Goal: Task Accomplishment & Management: Manage account settings

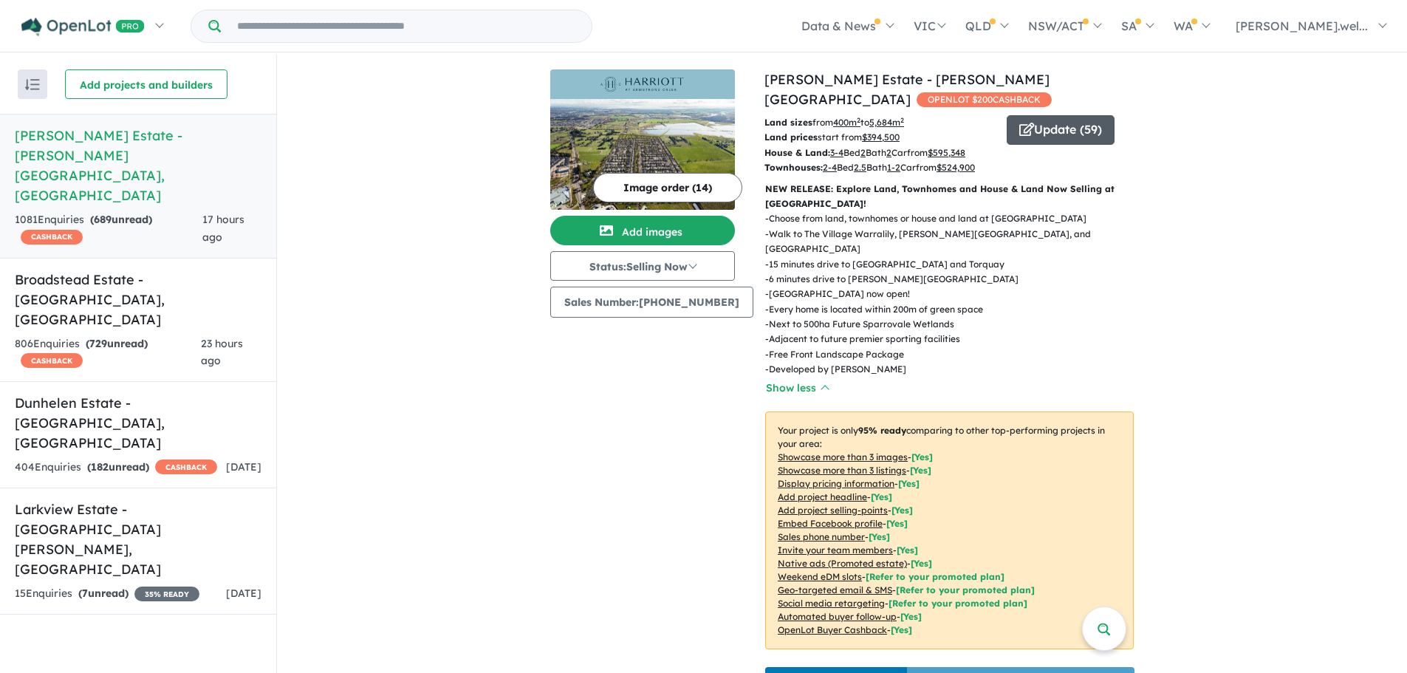
click at [1086, 115] on button "Update ( 59 )" at bounding box center [1061, 130] width 108 height 30
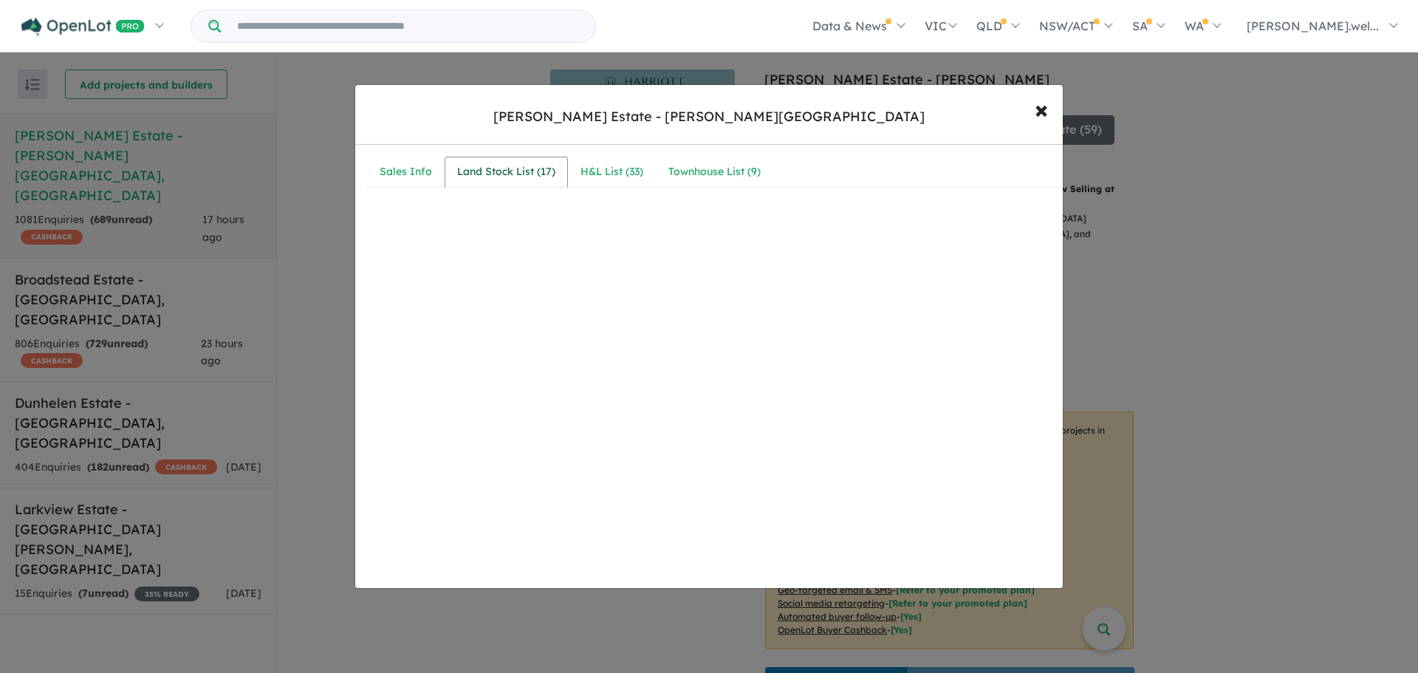
click at [496, 171] on div "Land Stock List ( 17 )" at bounding box center [506, 172] width 98 height 18
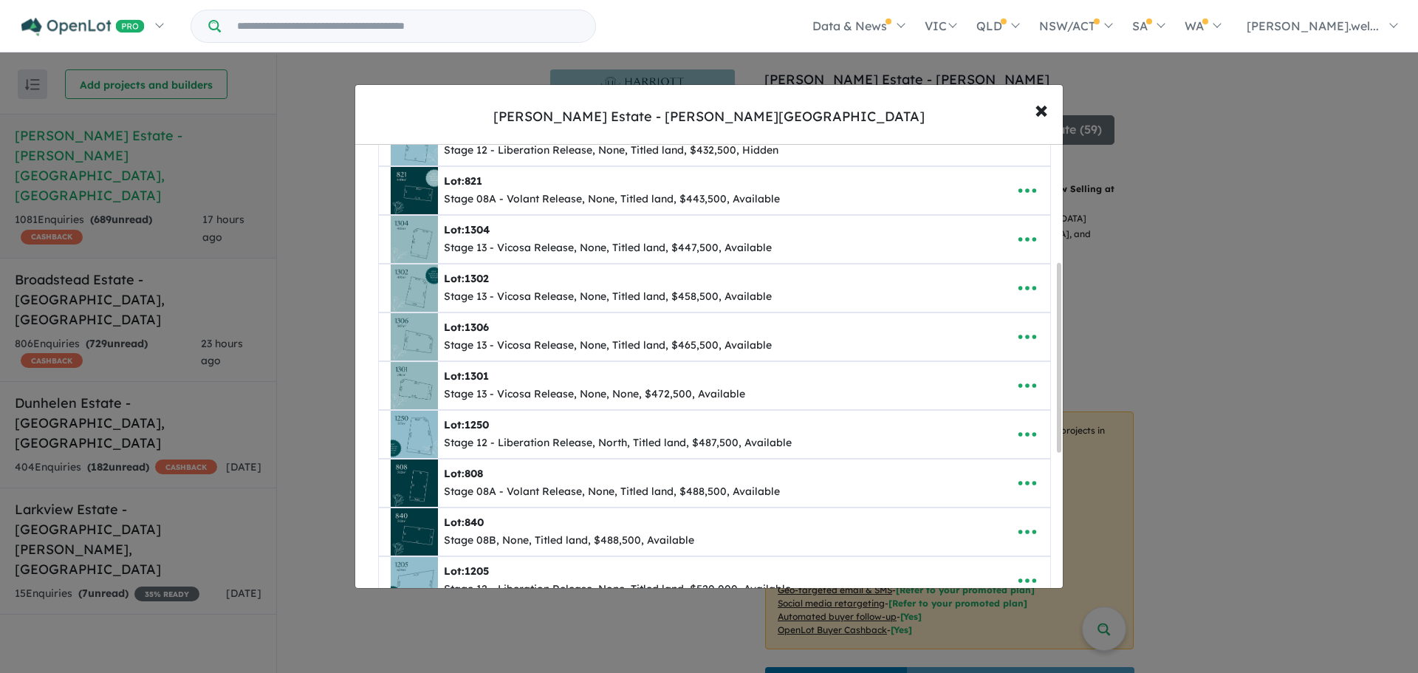
scroll to position [369, 0]
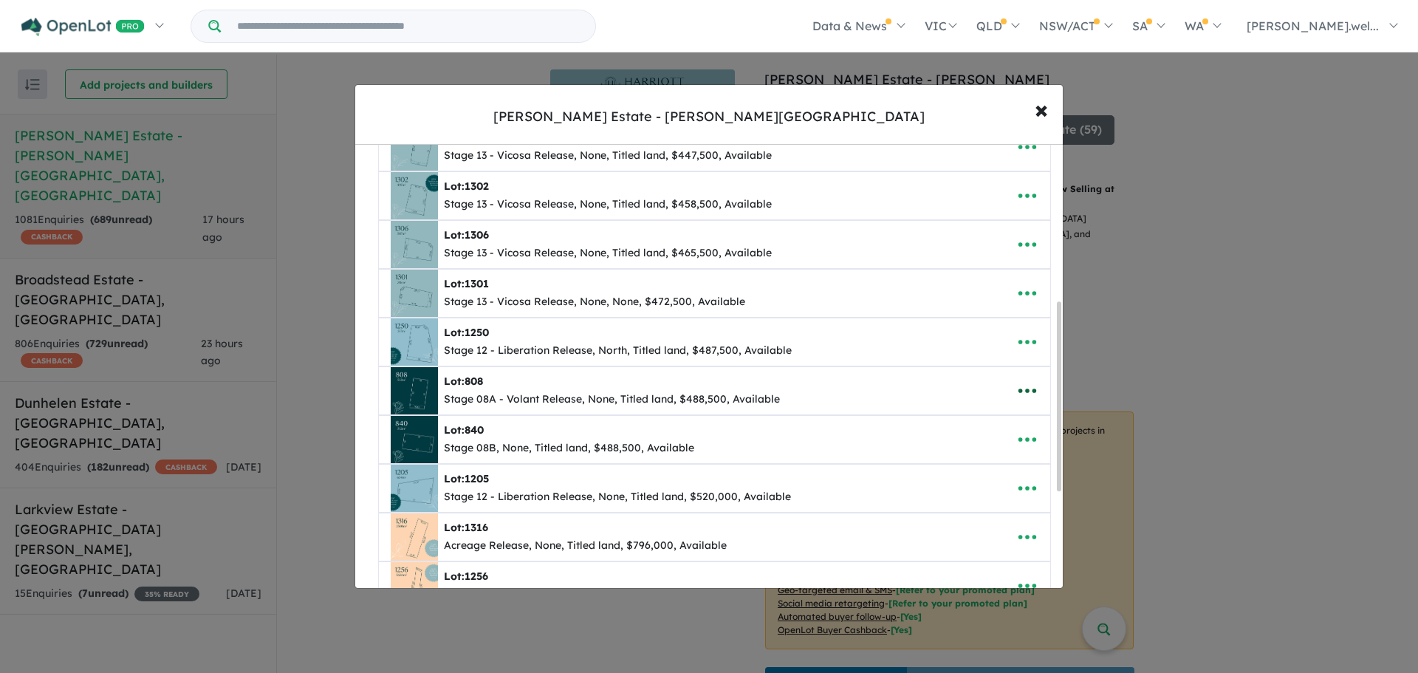
click at [1024, 387] on icon "button" at bounding box center [1027, 391] width 22 height 22
click at [951, 434] on link "Edit" at bounding box center [994, 427] width 109 height 34
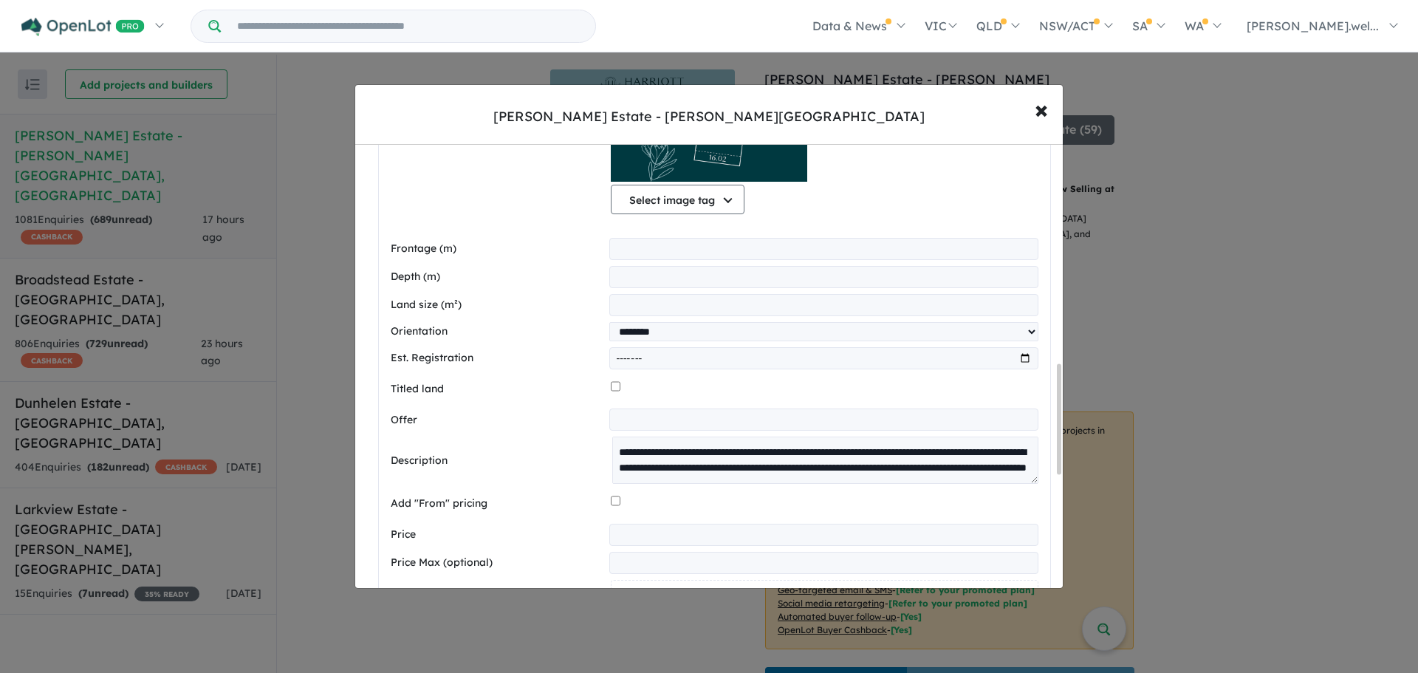
scroll to position [886, 0]
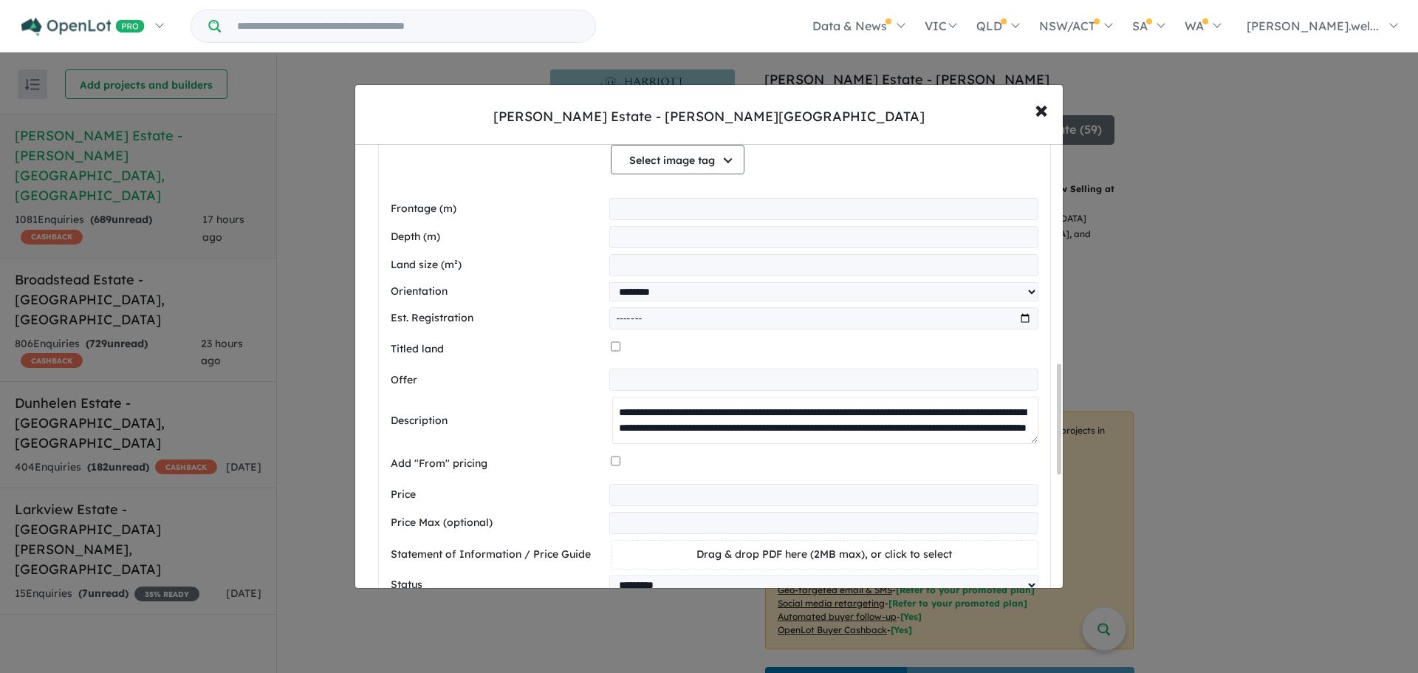
click at [707, 430] on textarea "**********" at bounding box center [825, 420] width 426 height 47
paste textarea "**********"
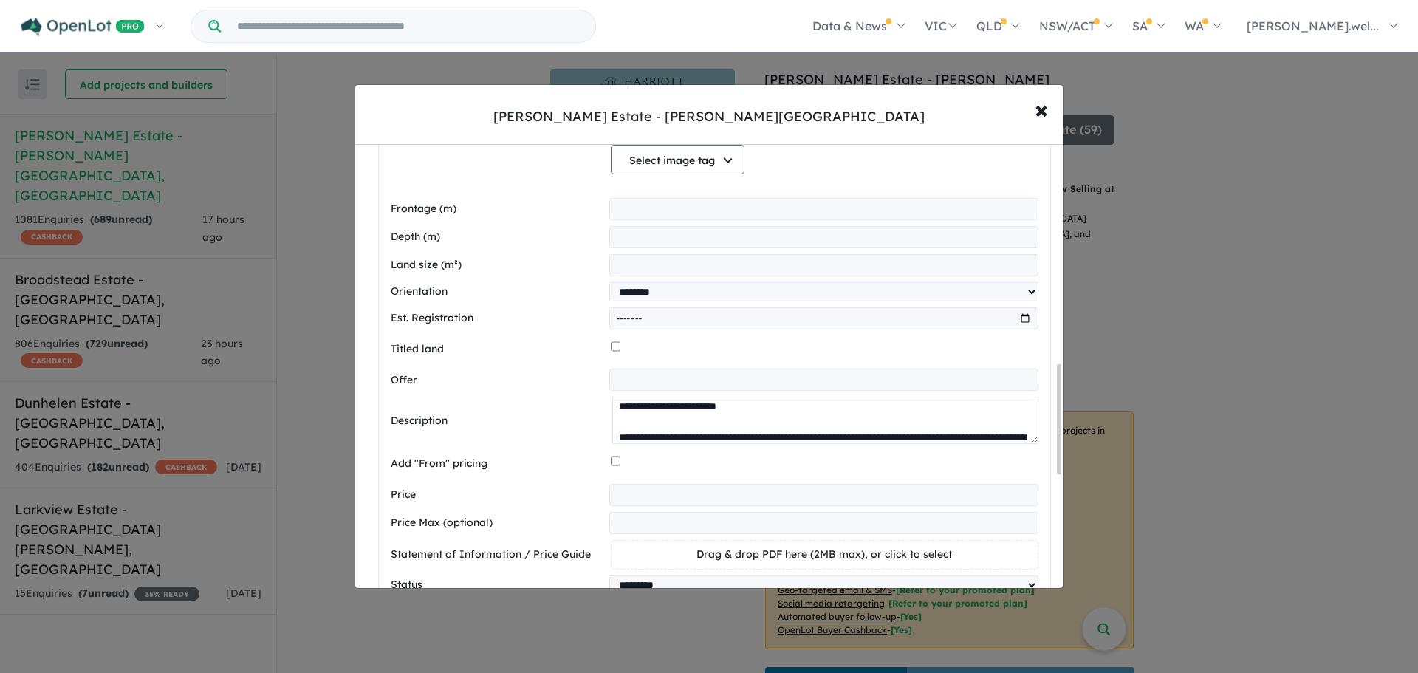
scroll to position [0, 0]
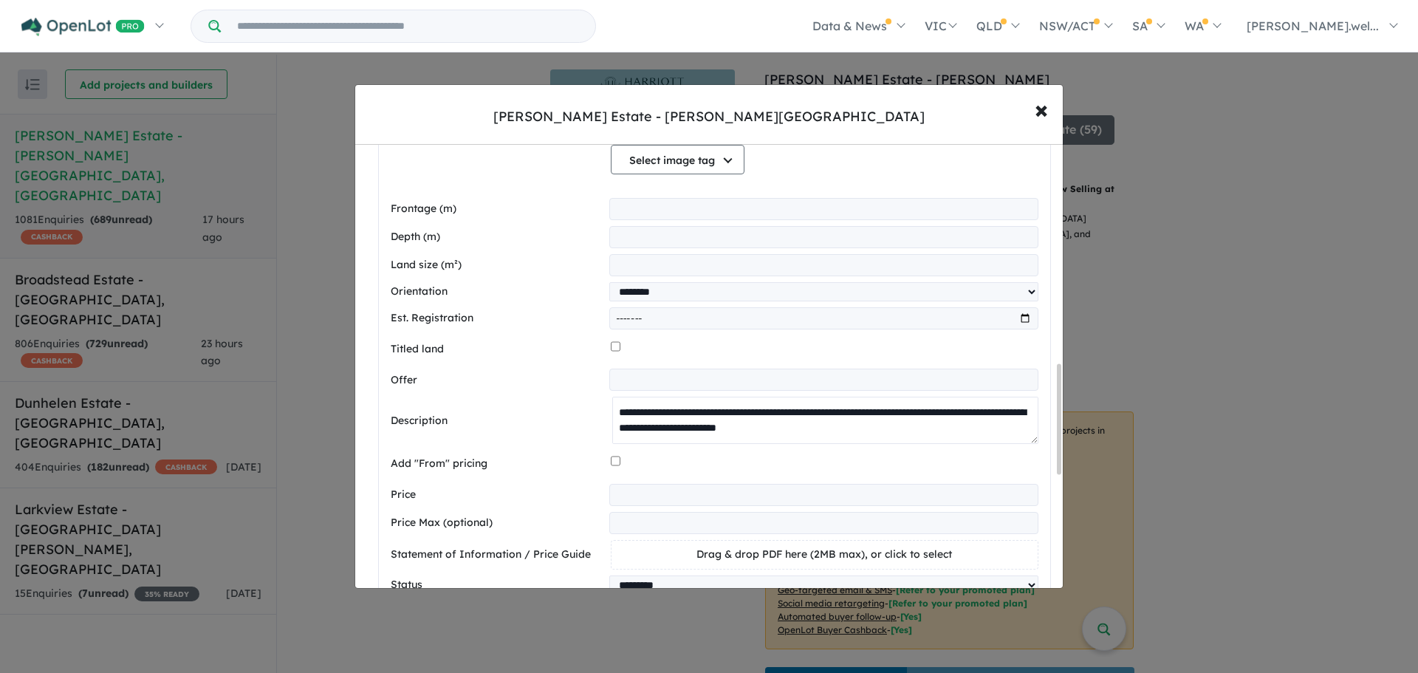
type textarea "**********"
click at [655, 375] on input "text" at bounding box center [823, 380] width 429 height 22
type input "**********"
click at [549, 389] on label "Offer" at bounding box center [497, 381] width 213 height 18
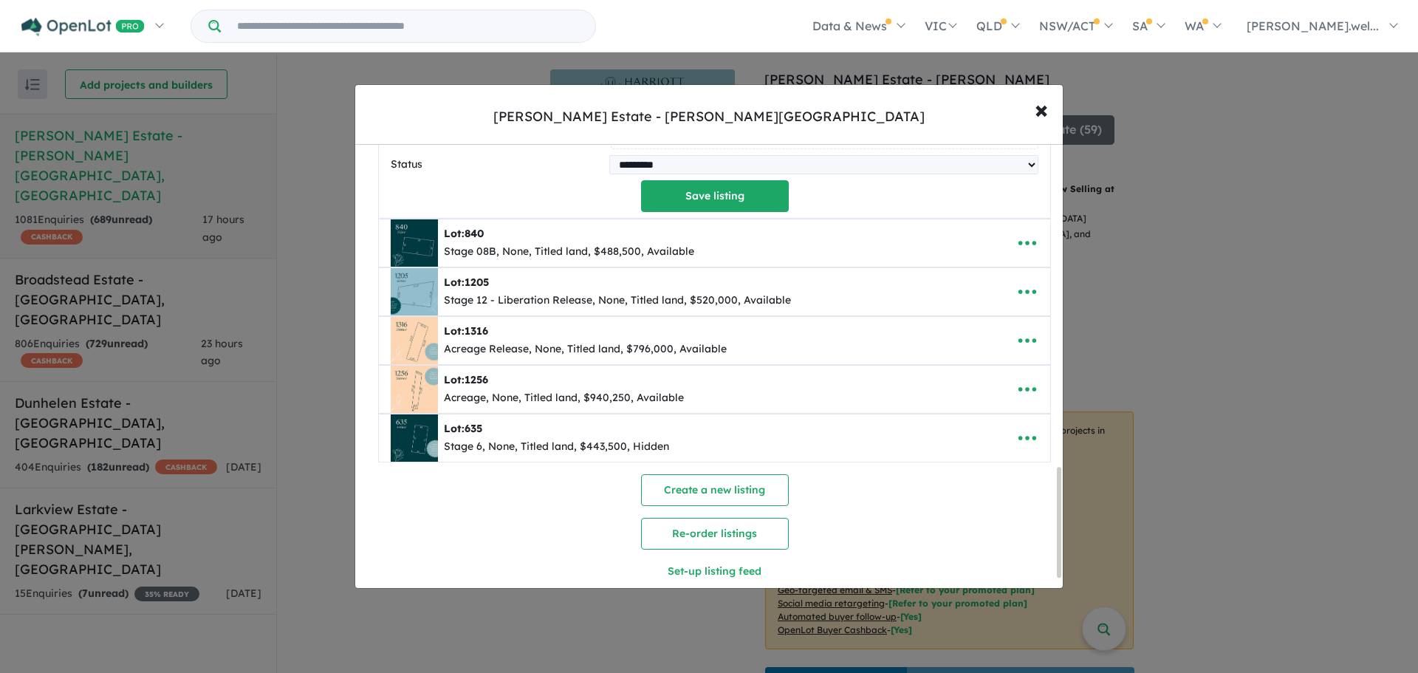
scroll to position [1342, 0]
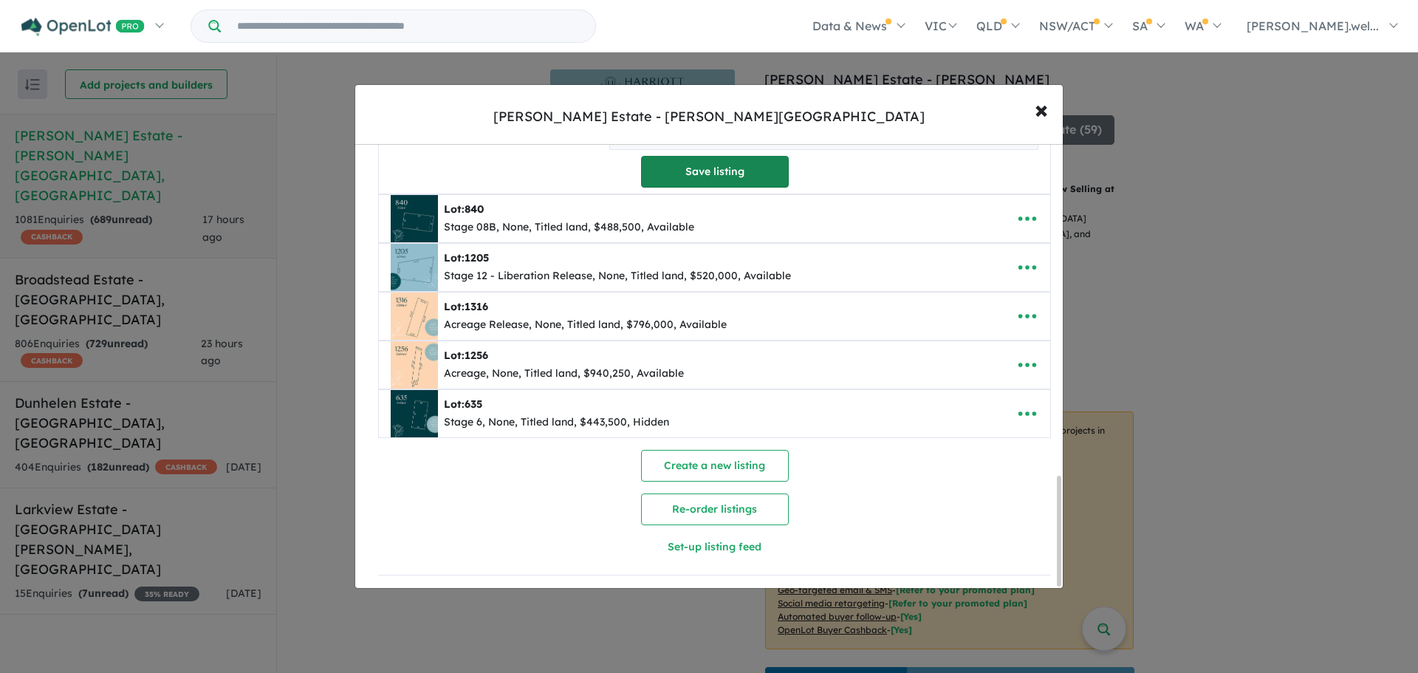
click at [681, 160] on button "Save listing" at bounding box center [715, 172] width 148 height 32
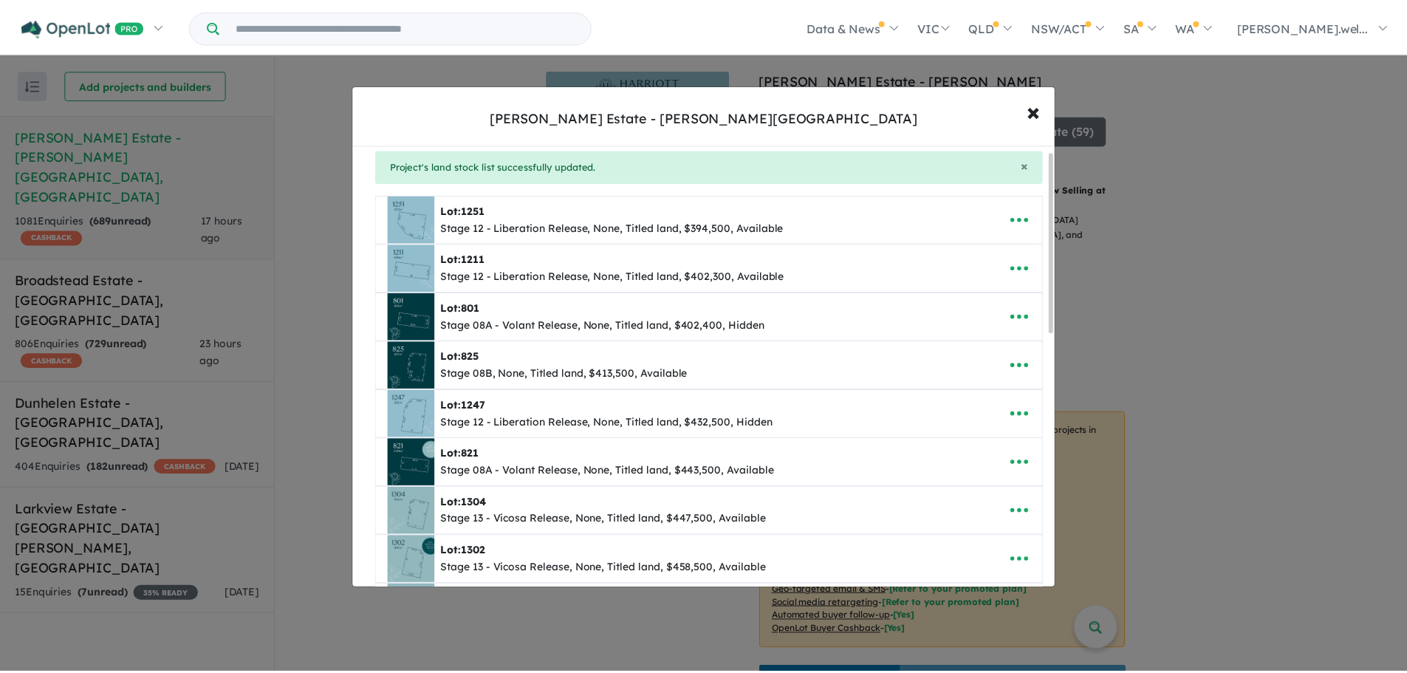
scroll to position [0, 0]
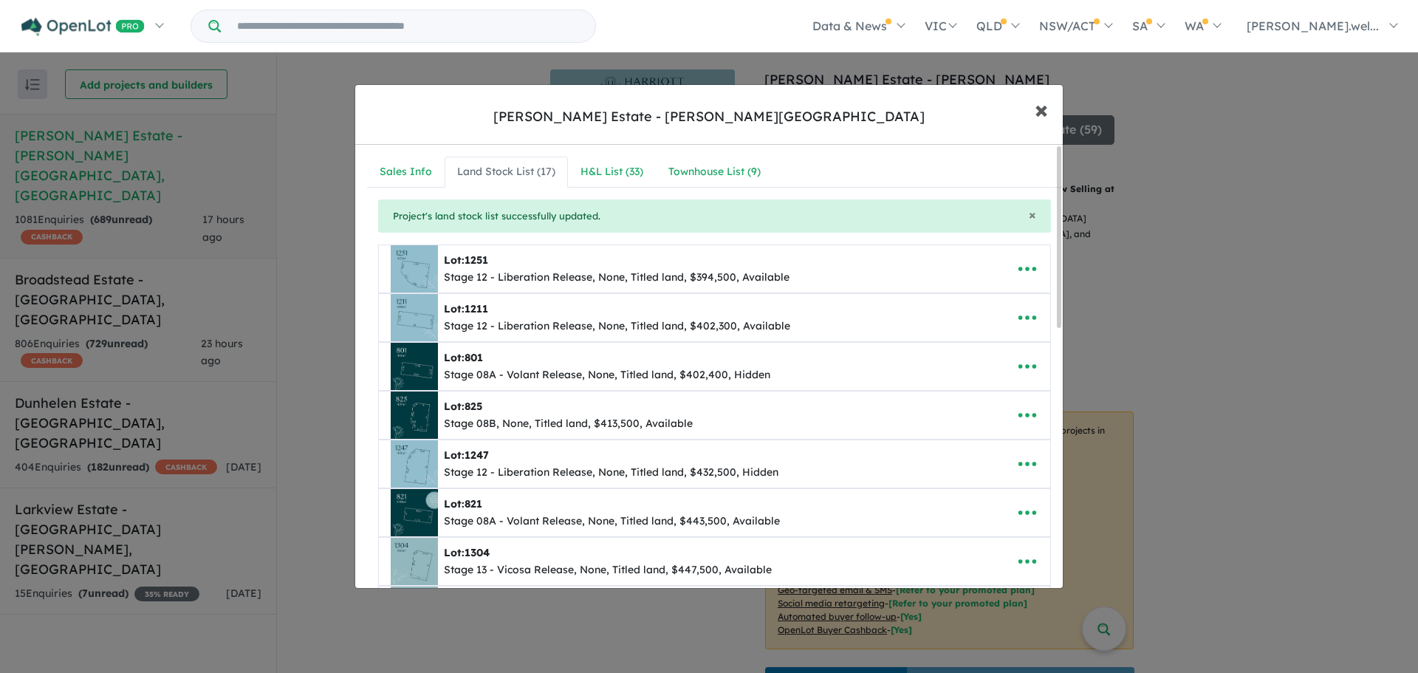
click at [1041, 109] on span "×" at bounding box center [1041, 109] width 13 height 32
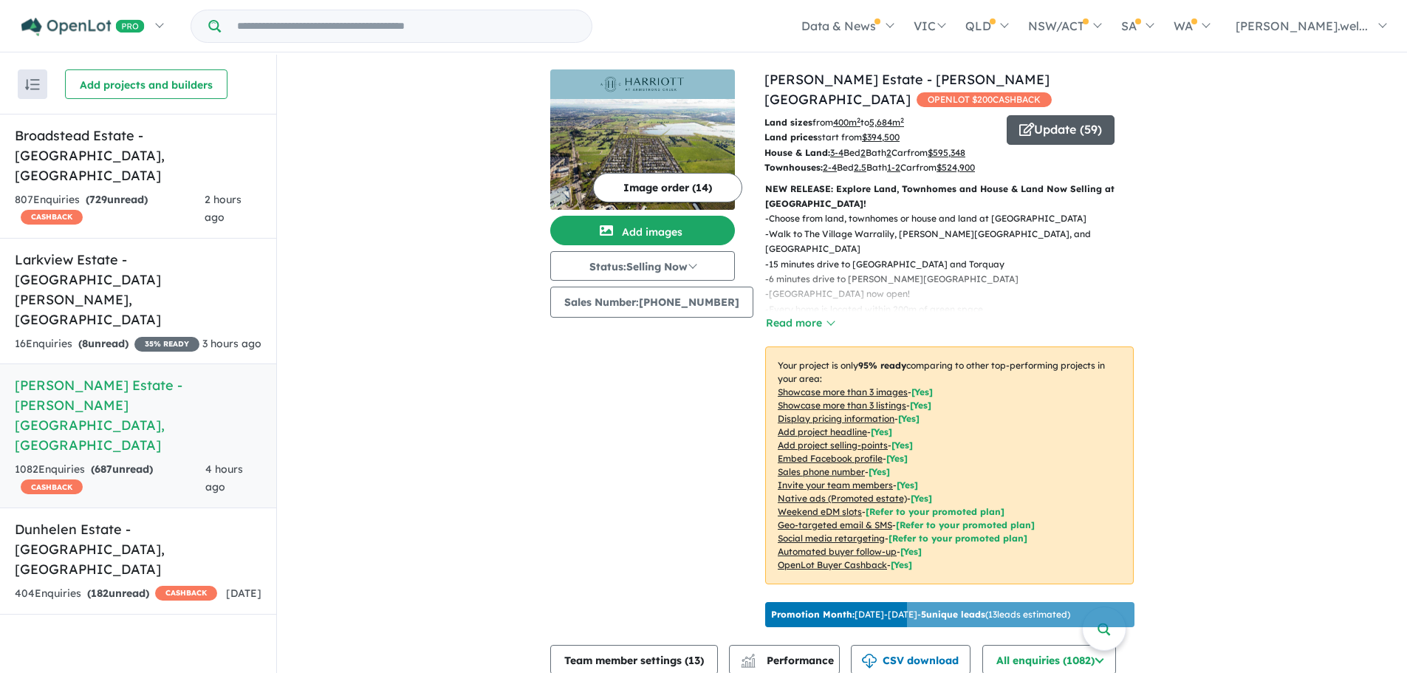
click at [1061, 119] on button "Update ( 59 )" at bounding box center [1061, 130] width 108 height 30
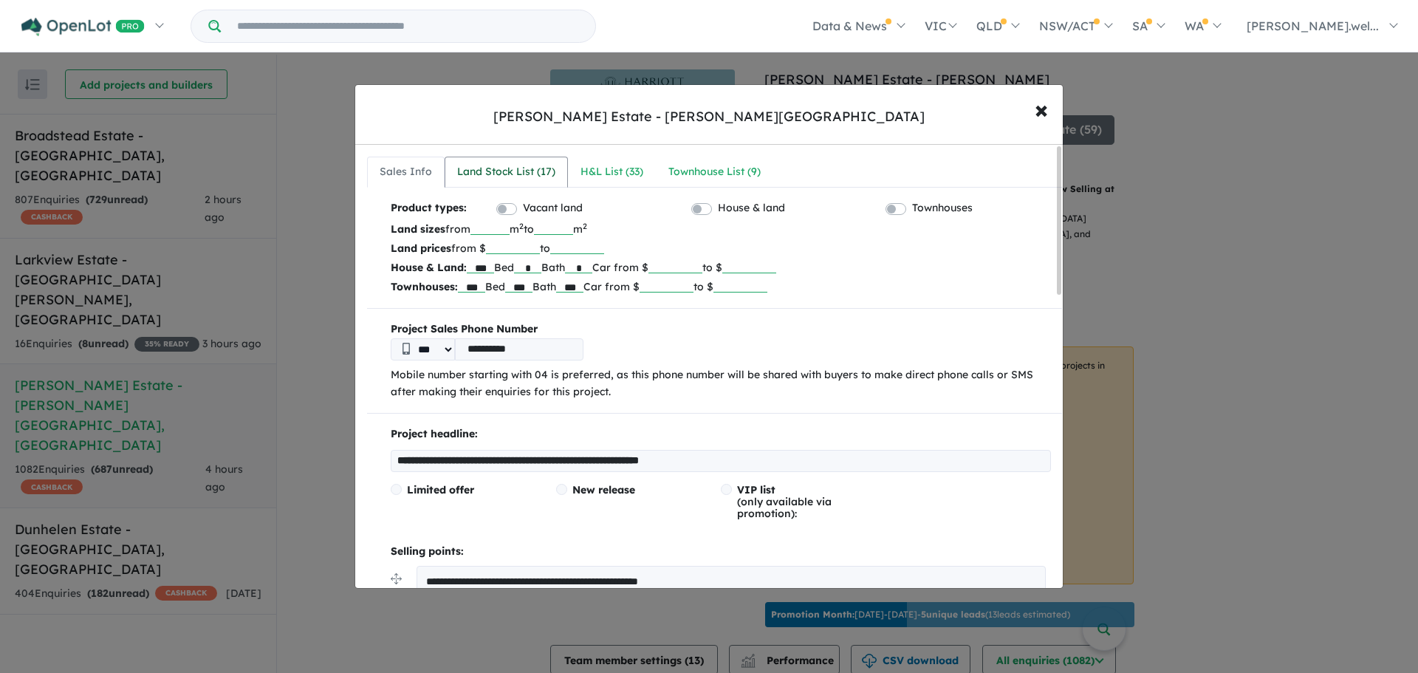
click at [544, 177] on div "Land Stock List ( 17 )" at bounding box center [506, 172] width 98 height 18
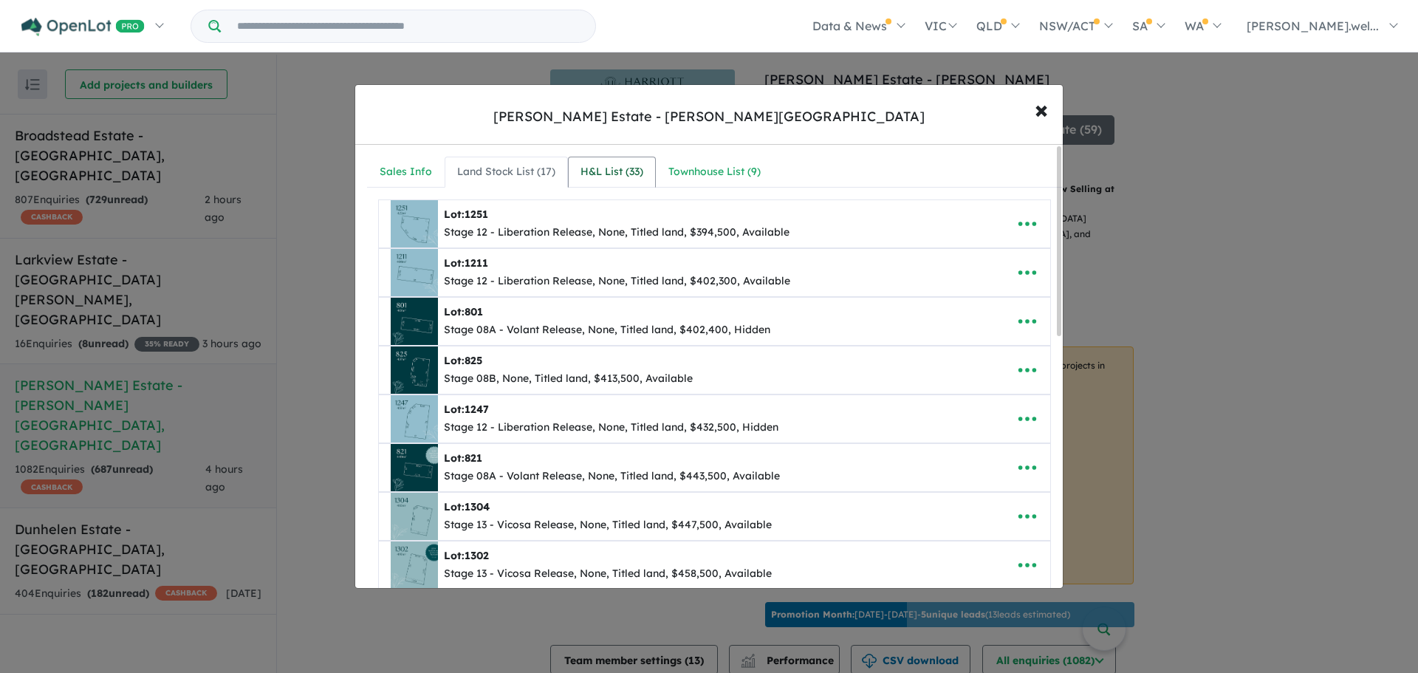
click at [641, 178] on div "H&L List ( 33 )" at bounding box center [612, 172] width 63 height 18
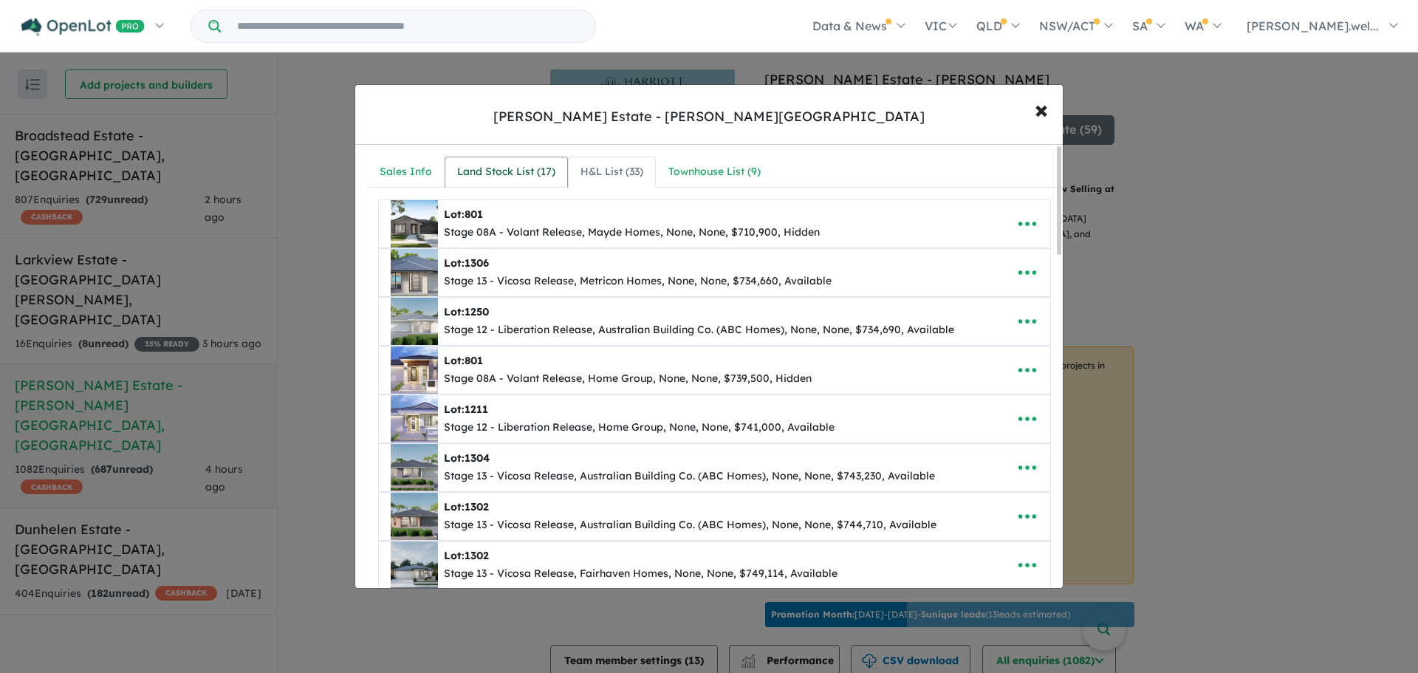
click at [496, 159] on link "Land Stock List ( 17 )" at bounding box center [506, 172] width 123 height 31
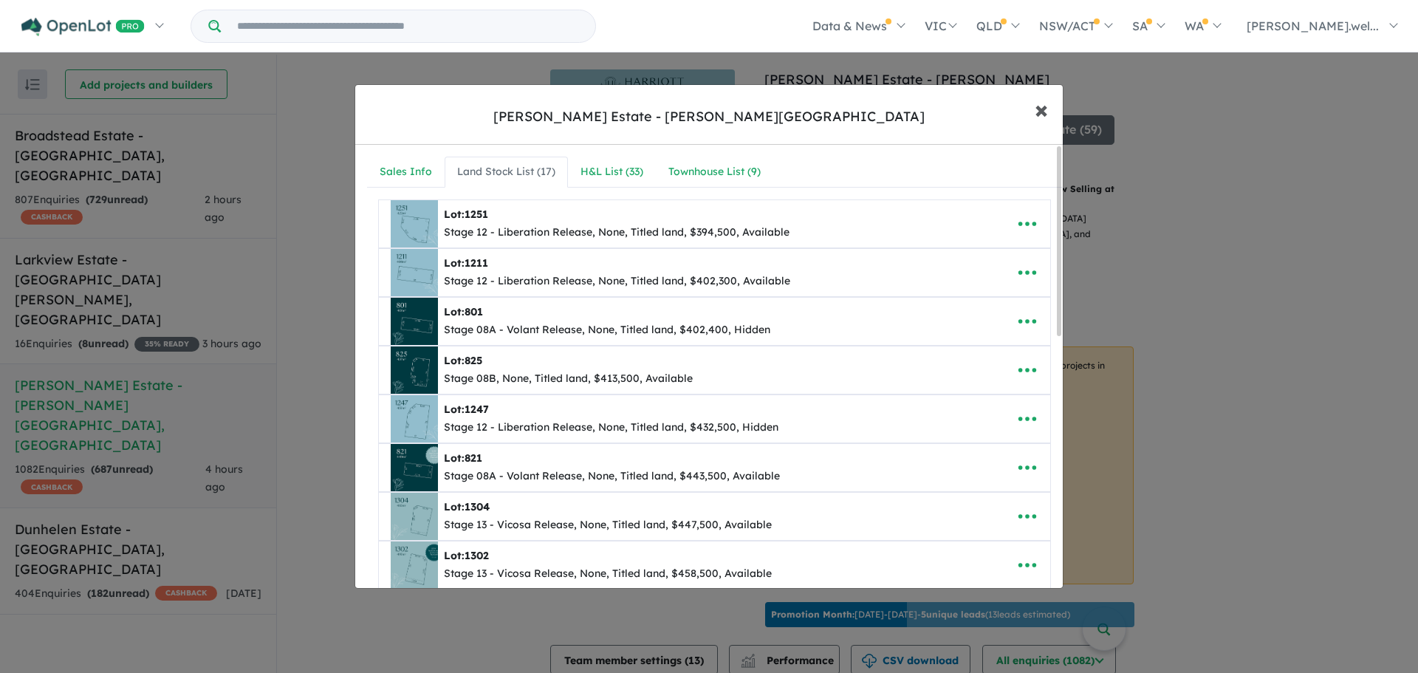
click at [1056, 106] on button "× Close" at bounding box center [1041, 109] width 43 height 40
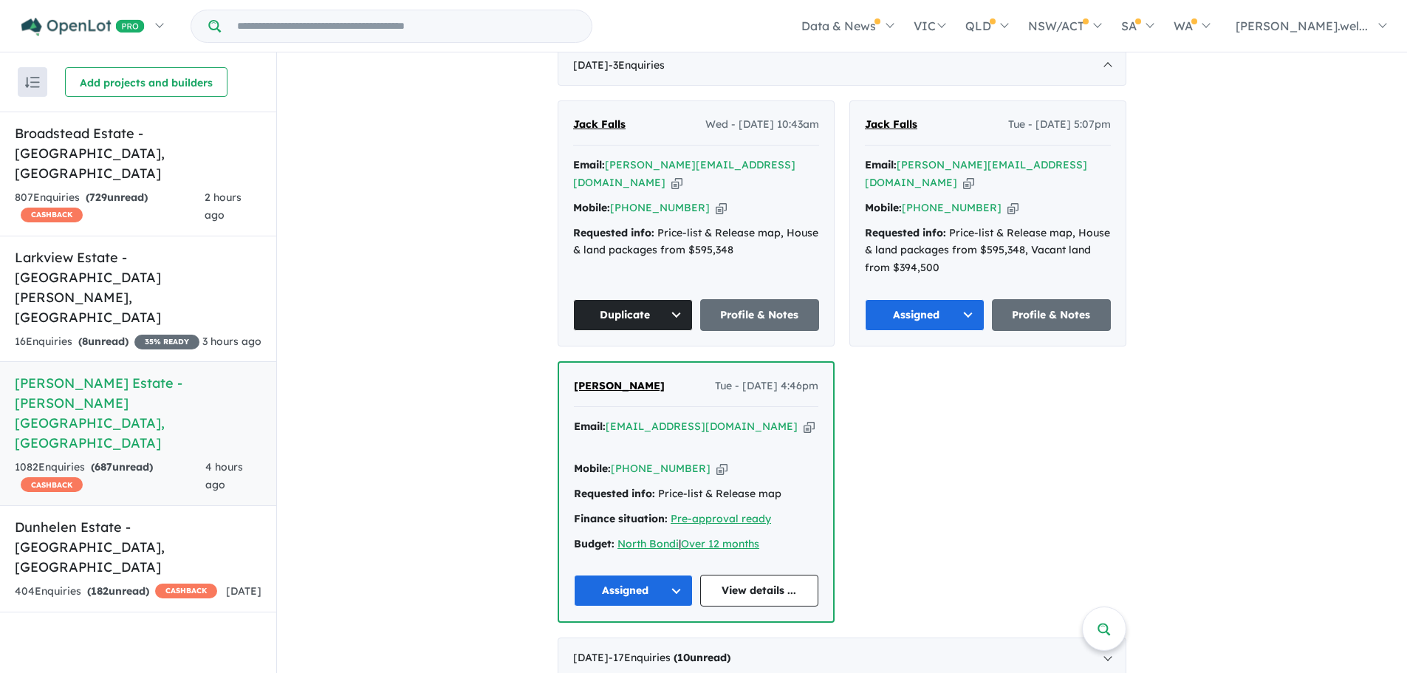
scroll to position [665, 0]
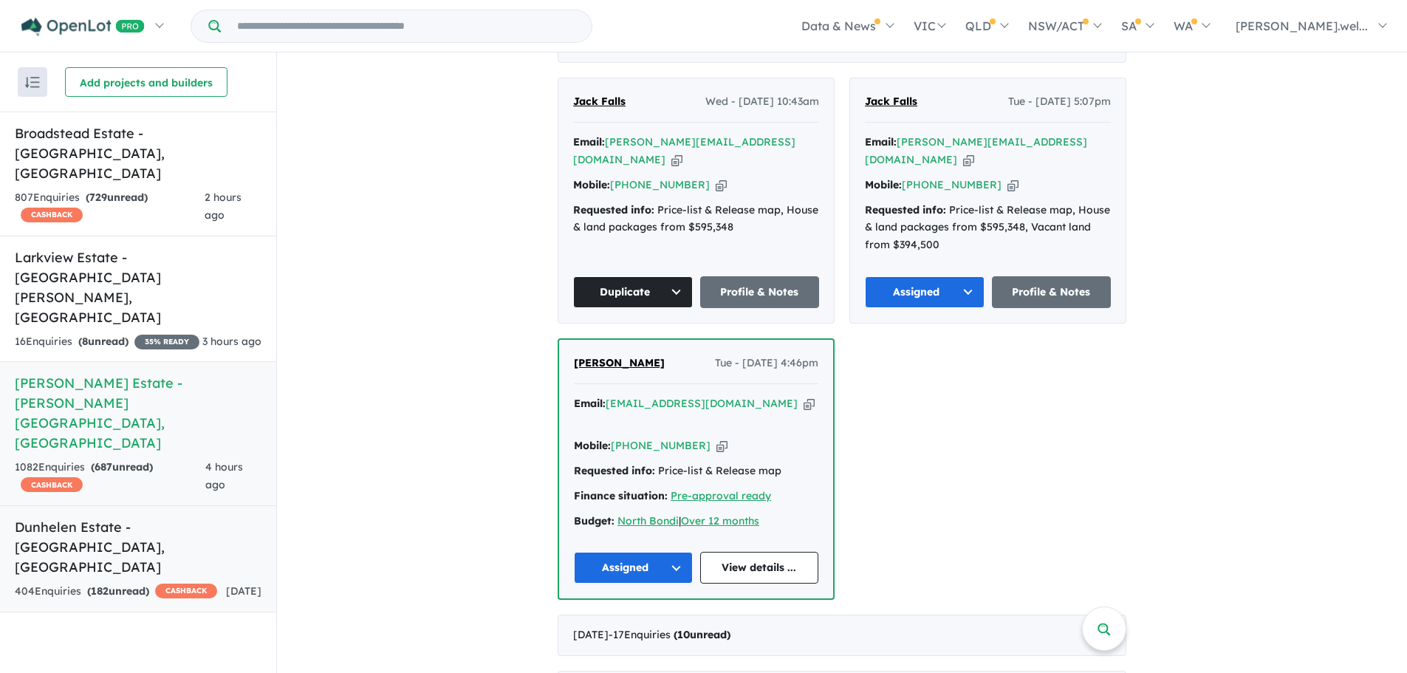
click at [140, 517] on h5 "Dunhelen Estate - Greenvale , VIC" at bounding box center [138, 547] width 247 height 60
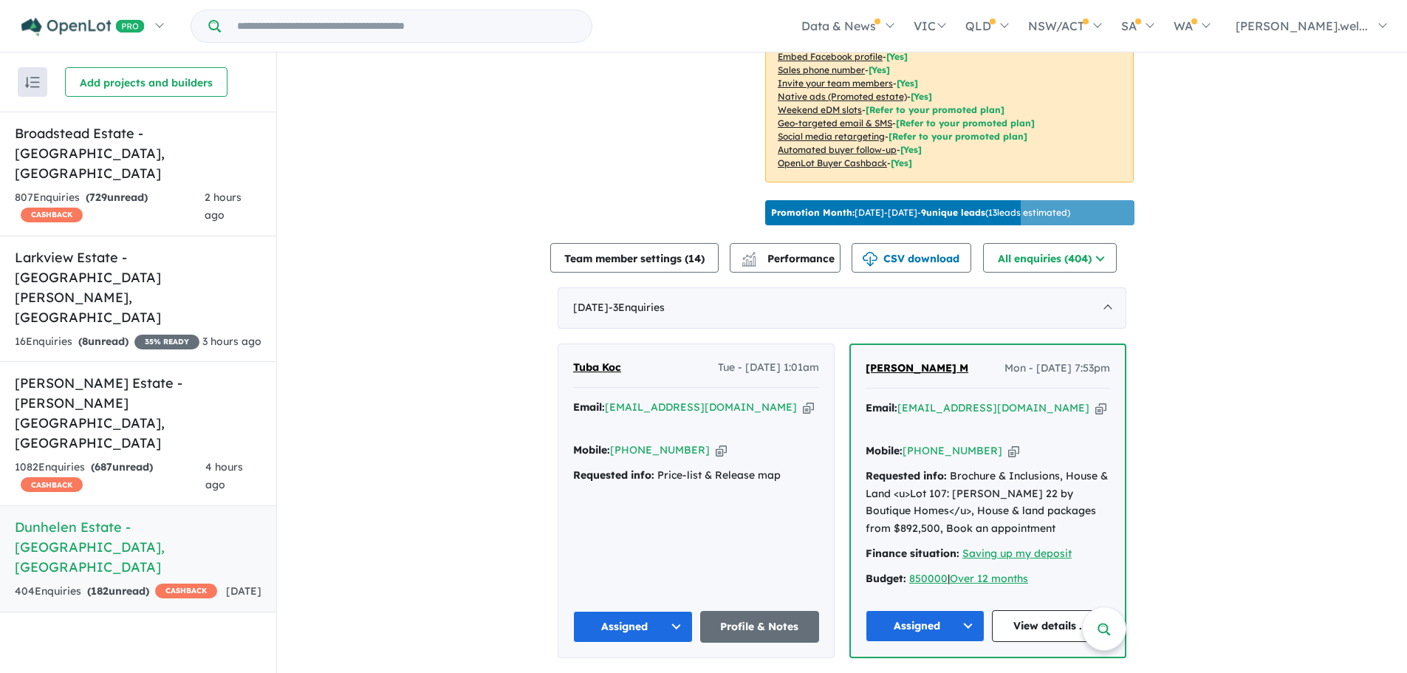
scroll to position [443, 0]
